Goal: Information Seeking & Learning: Learn about a topic

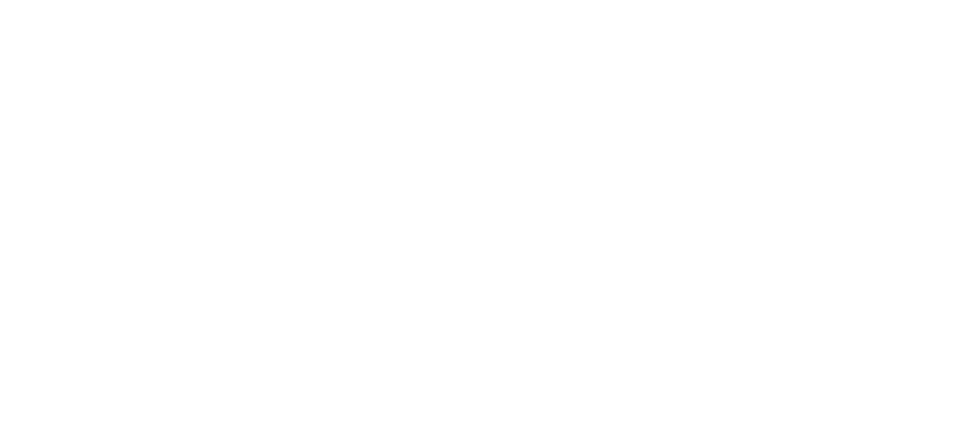
scroll to position [46, 0]
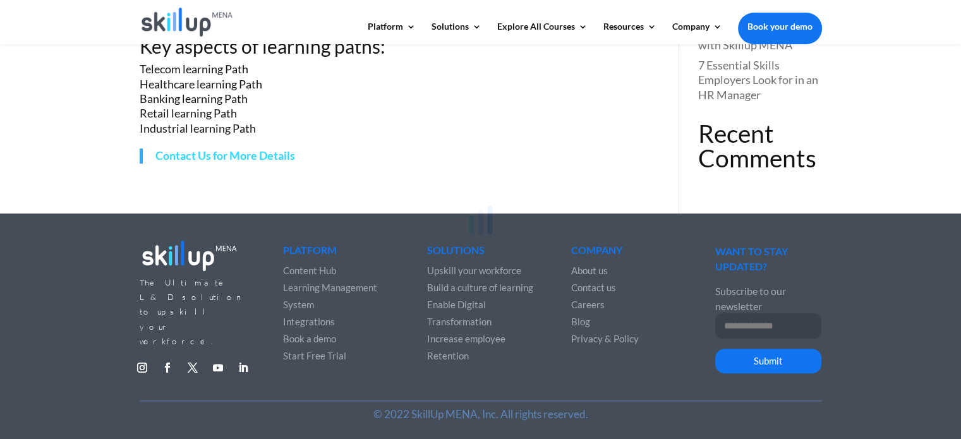
scroll to position [292, 0]
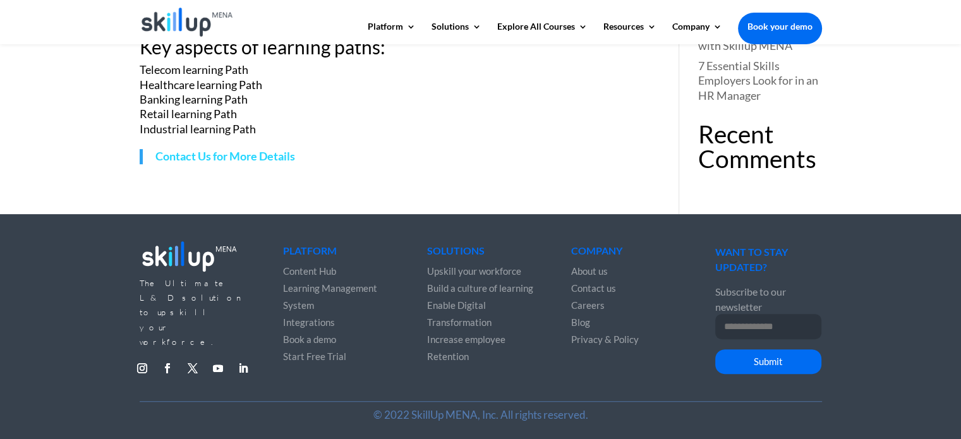
drag, startPoint x: 427, startPoint y: 147, endPoint x: 264, endPoint y: 100, distance: 169.4
click at [243, 83] on p "Telecom learning Path Healthcare learning Path Banking learning Path Retail lea…" at bounding box center [391, 100] width 502 height 74
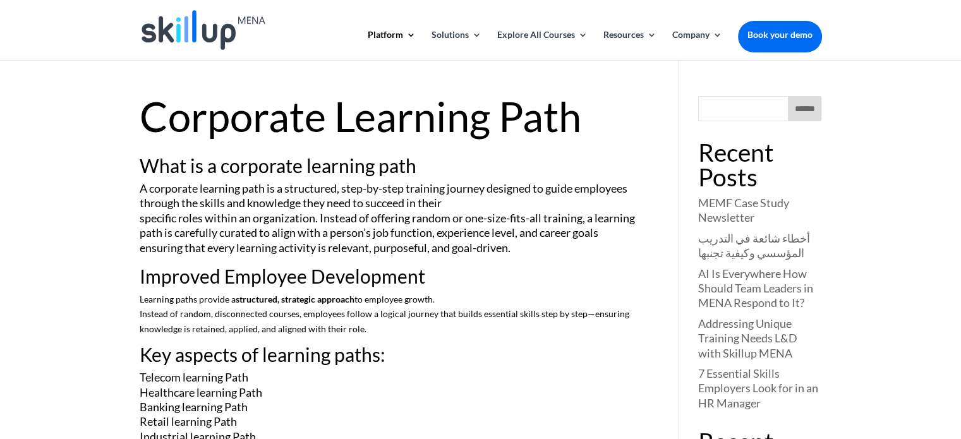
click at [587, 179] on div "What is a corporate learning path A corporate learning path is a structured, st…" at bounding box center [391, 314] width 502 height 316
